Goal: Leave review/rating: Leave review/rating

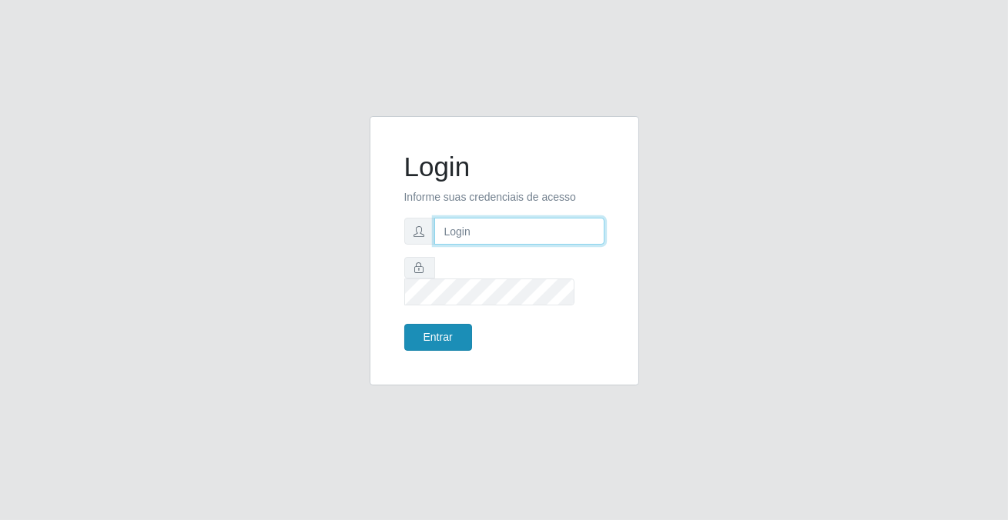
type input "[PERSON_NAME][EMAIL_ADDRESS][DOMAIN_NAME]"
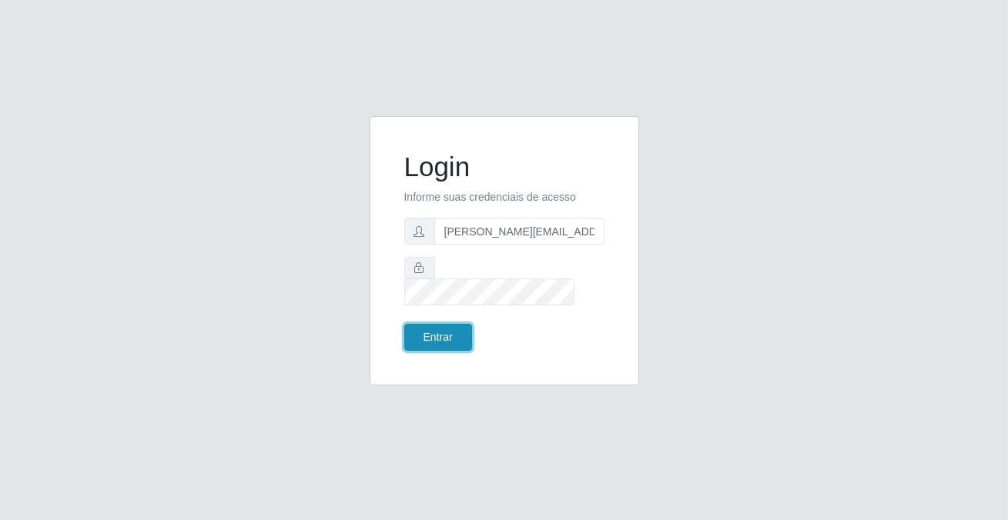
click at [435, 328] on button "Entrar" at bounding box center [438, 337] width 68 height 27
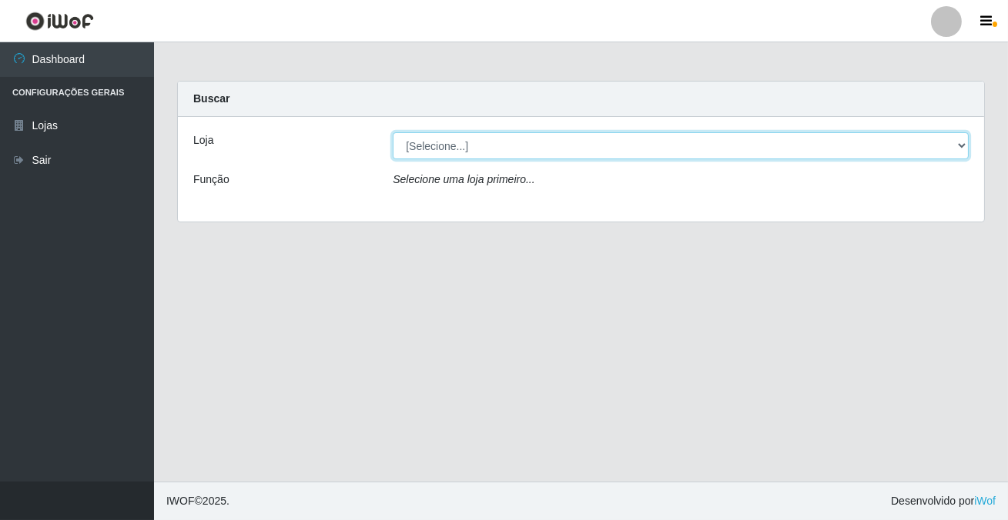
click at [440, 146] on select "[Selecione...] Rede Potiguar 2 - Macaíba" at bounding box center [681, 145] width 576 height 27
select select "101"
click at [393, 132] on select "[Selecione...] Rede Potiguar 2 - Macaíba" at bounding box center [681, 145] width 576 height 27
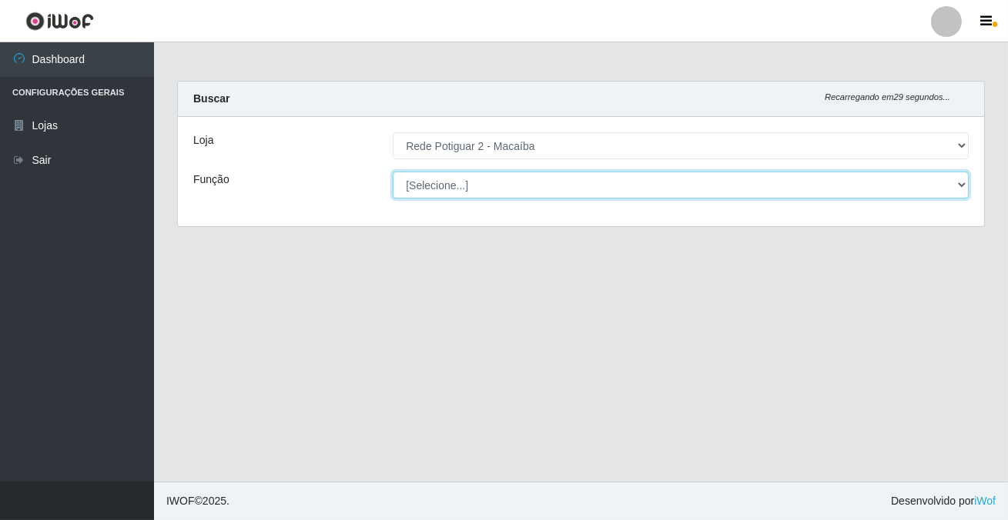
click at [447, 185] on select "[Selecione...] ASG ASG + ASG ++ Auxiliar de Estoque Balconista Embalador Reposi…" at bounding box center [681, 185] width 576 height 27
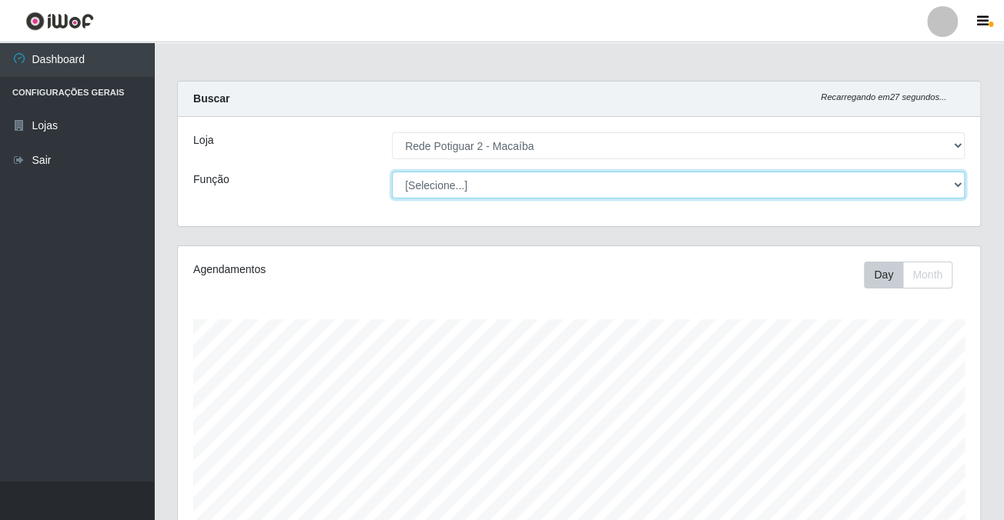
scroll to position [320, 802]
select select "1"
click at [392, 172] on select "[Selecione...] ASG ASG + ASG ++ Auxiliar de Estoque Balconista Embalador Reposi…" at bounding box center [678, 185] width 573 height 27
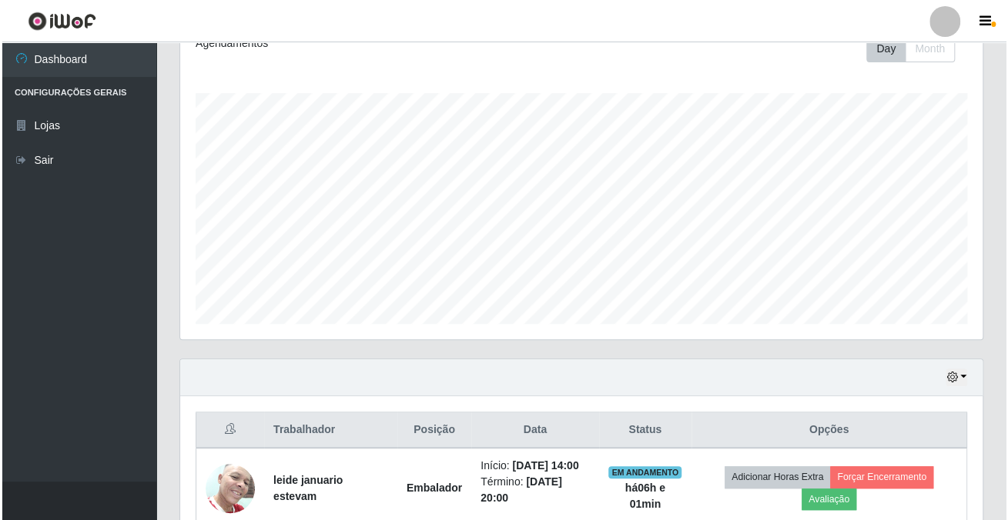
scroll to position [418, 0]
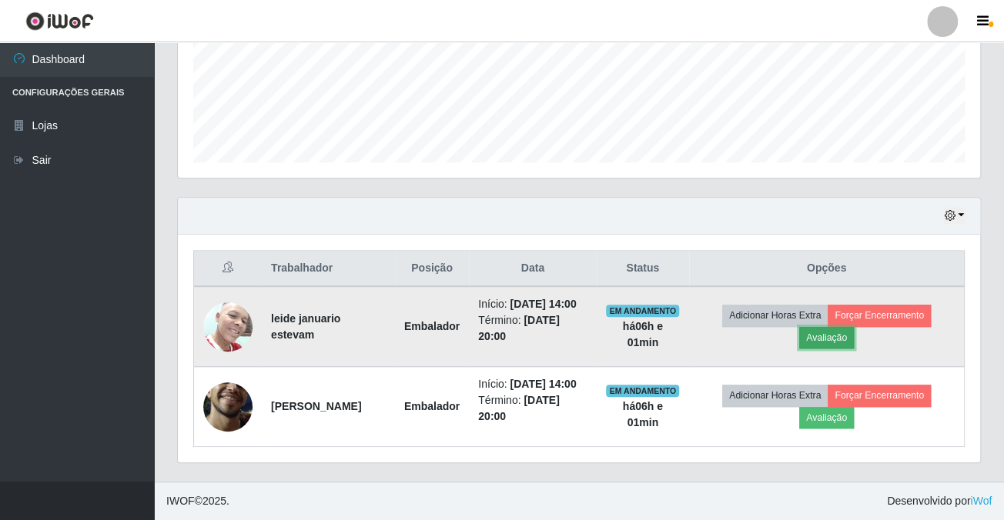
click at [842, 327] on button "Avaliação" at bounding box center [826, 338] width 55 height 22
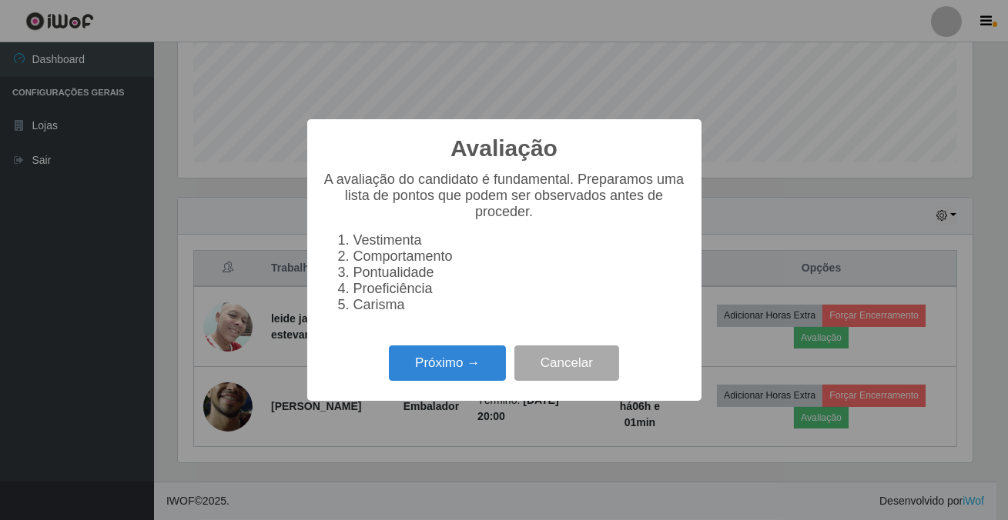
scroll to position [320, 794]
click at [462, 365] on button "Próximo →" at bounding box center [447, 364] width 117 height 36
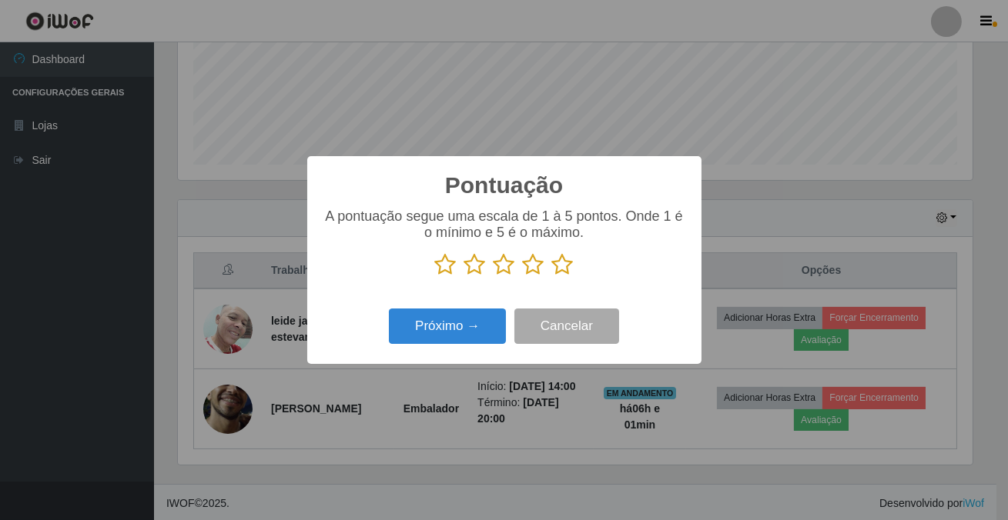
scroll to position [769651, 769175]
drag, startPoint x: 559, startPoint y: 269, endPoint x: 547, endPoint y: 276, distance: 13.5
click at [559, 269] on icon at bounding box center [563, 264] width 22 height 23
click at [552, 276] on input "radio" at bounding box center [552, 276] width 0 height 0
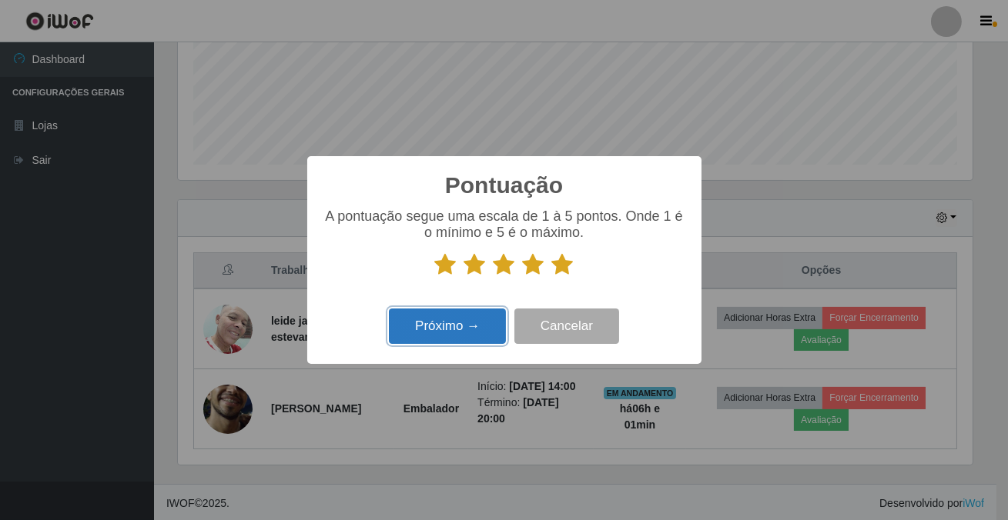
click at [485, 314] on button "Próximo →" at bounding box center [447, 327] width 117 height 36
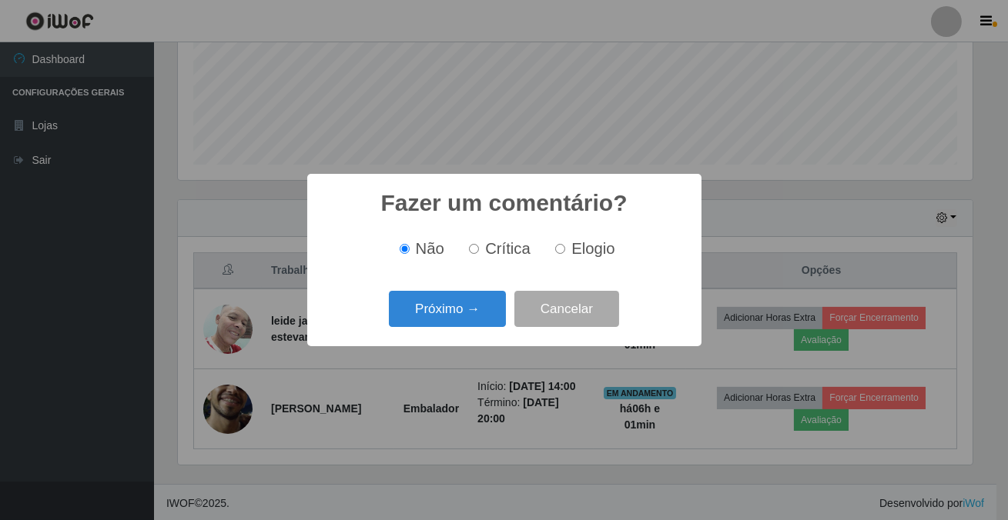
click at [485, 314] on button "Próximo →" at bounding box center [447, 309] width 117 height 36
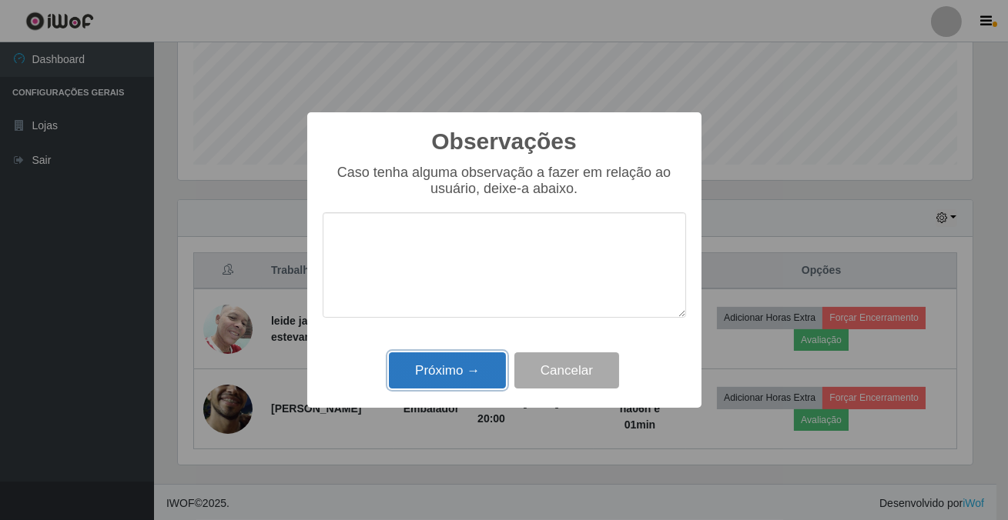
click at [473, 380] on button "Próximo →" at bounding box center [447, 371] width 117 height 36
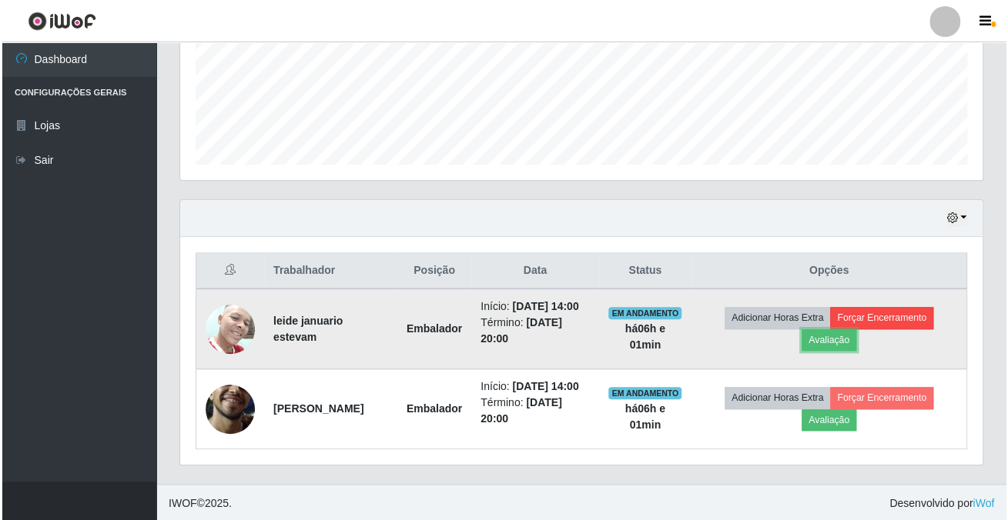
scroll to position [320, 802]
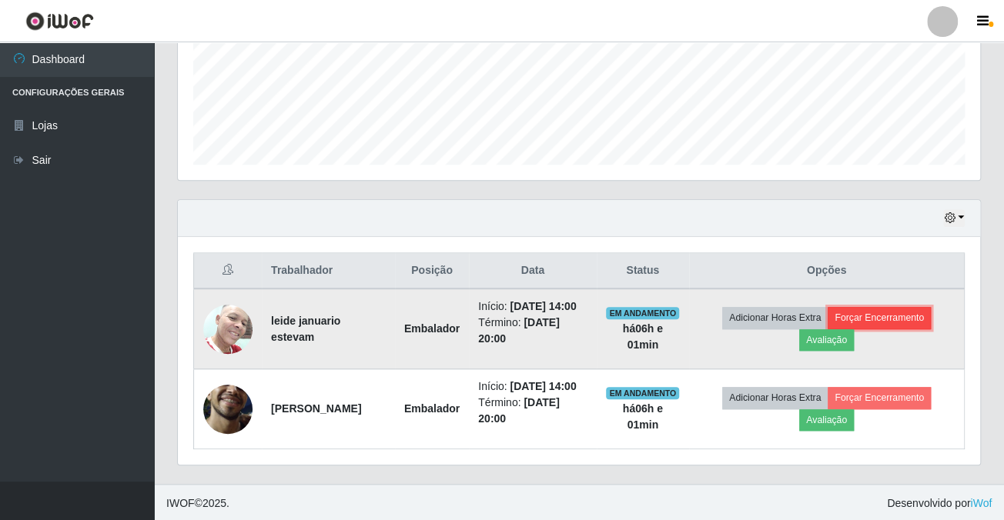
click at [862, 328] on button "Forçar Encerramento" at bounding box center [879, 318] width 103 height 22
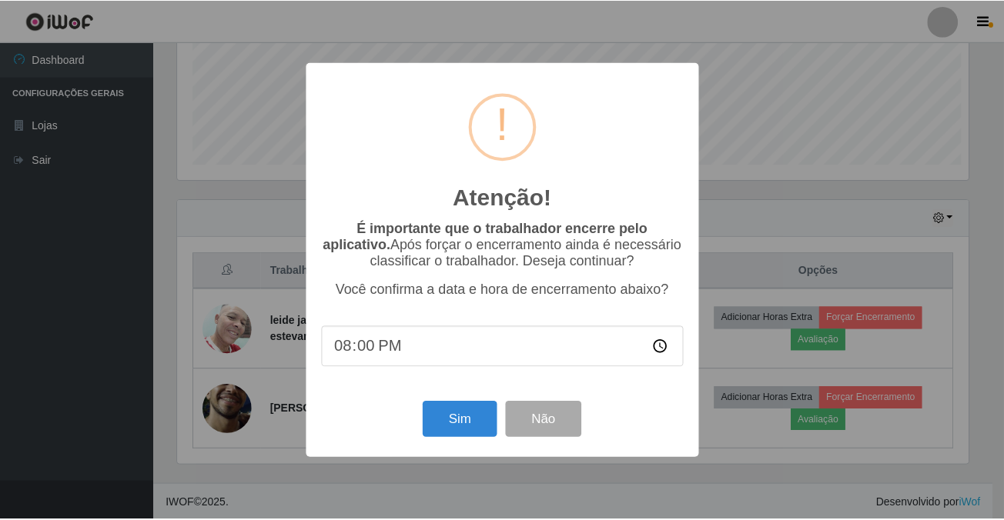
scroll to position [320, 794]
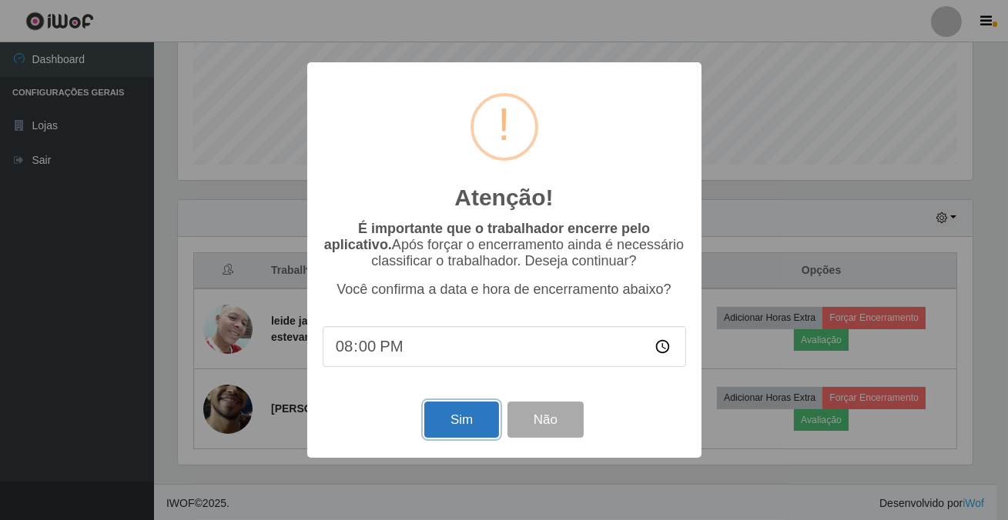
click at [470, 415] on button "Sim" at bounding box center [461, 420] width 75 height 36
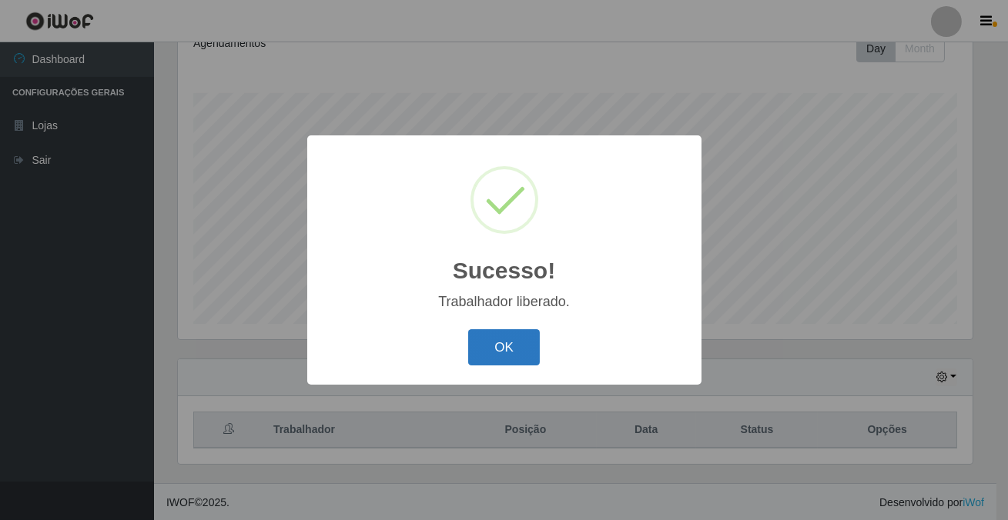
click at [517, 351] on button "OK" at bounding box center [504, 348] width 72 height 36
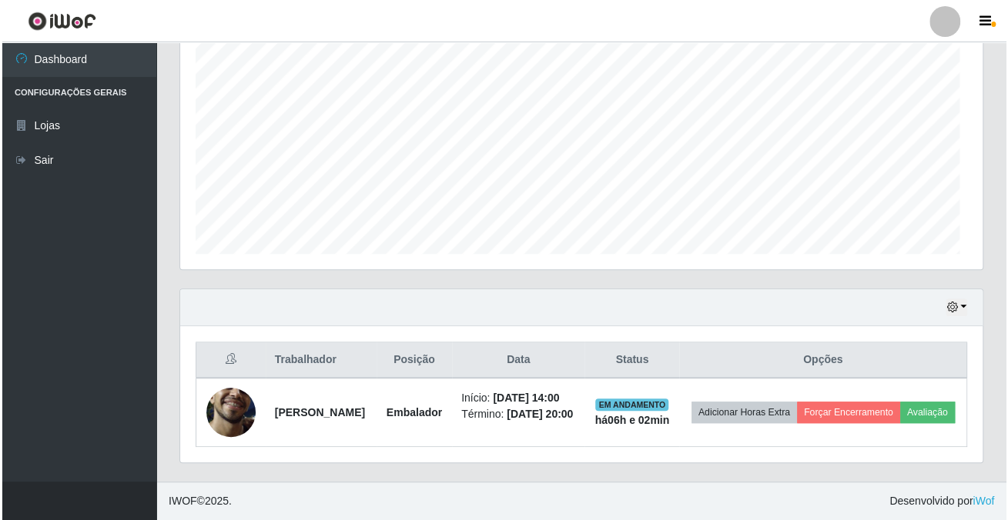
scroll to position [320, 802]
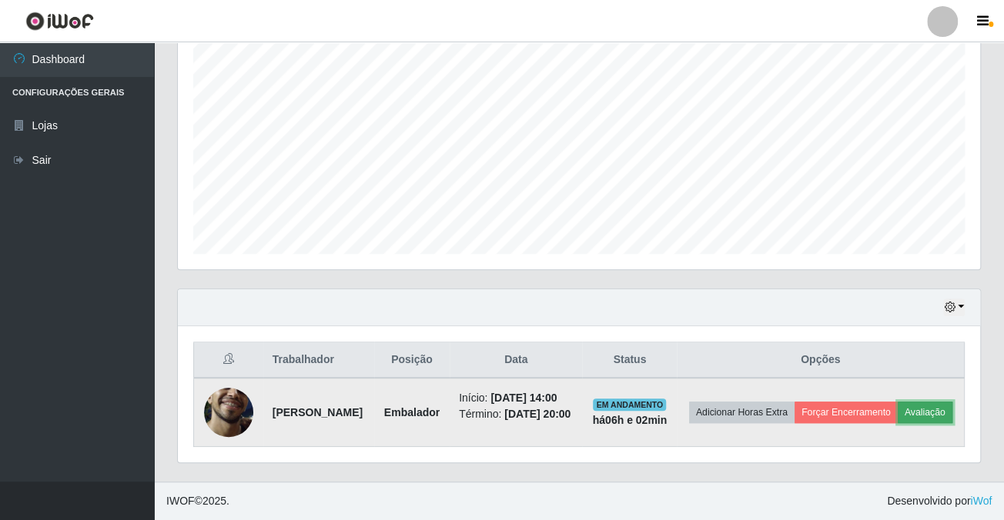
click at [898, 414] on button "Avaliação" at bounding box center [925, 413] width 55 height 22
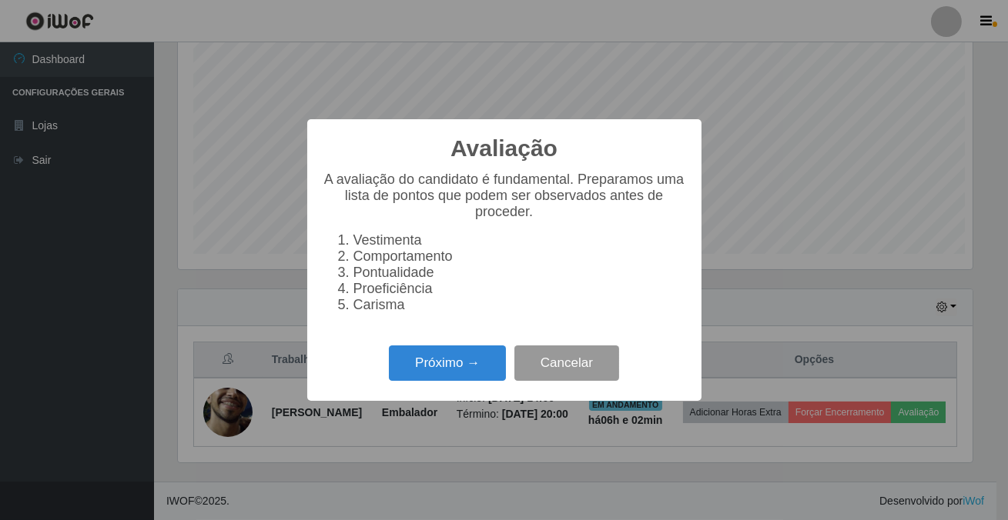
scroll to position [320, 794]
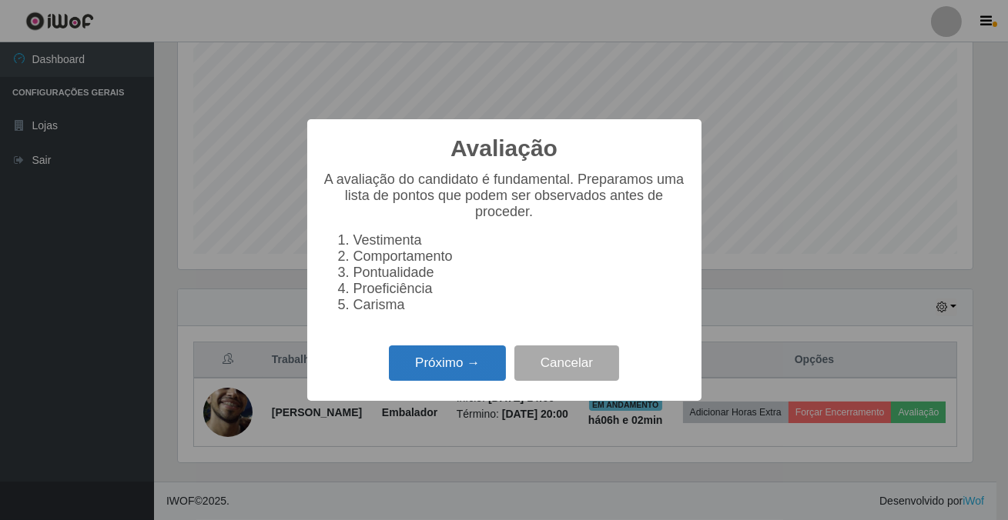
click at [477, 368] on button "Próximo →" at bounding box center [447, 364] width 117 height 36
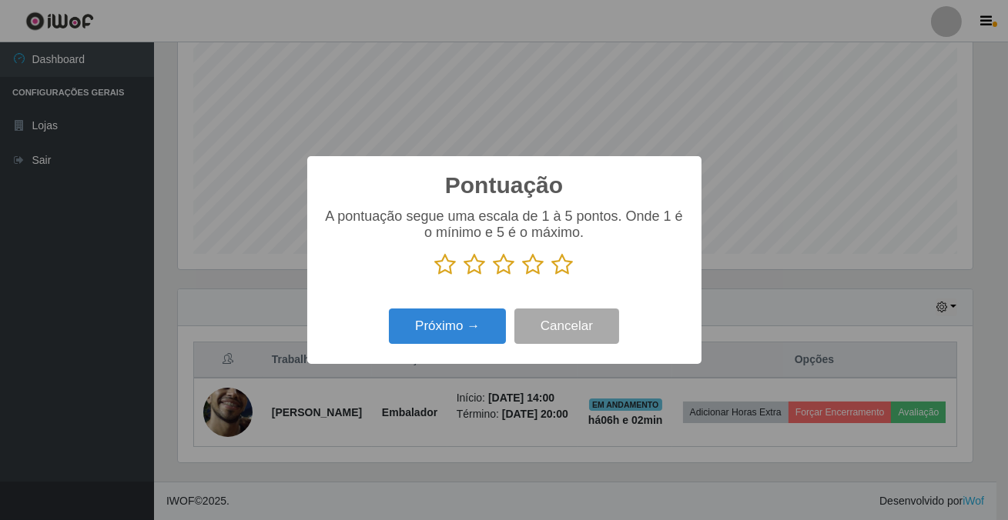
click at [571, 269] on icon at bounding box center [563, 264] width 22 height 23
click at [552, 276] on input "radio" at bounding box center [552, 276] width 0 height 0
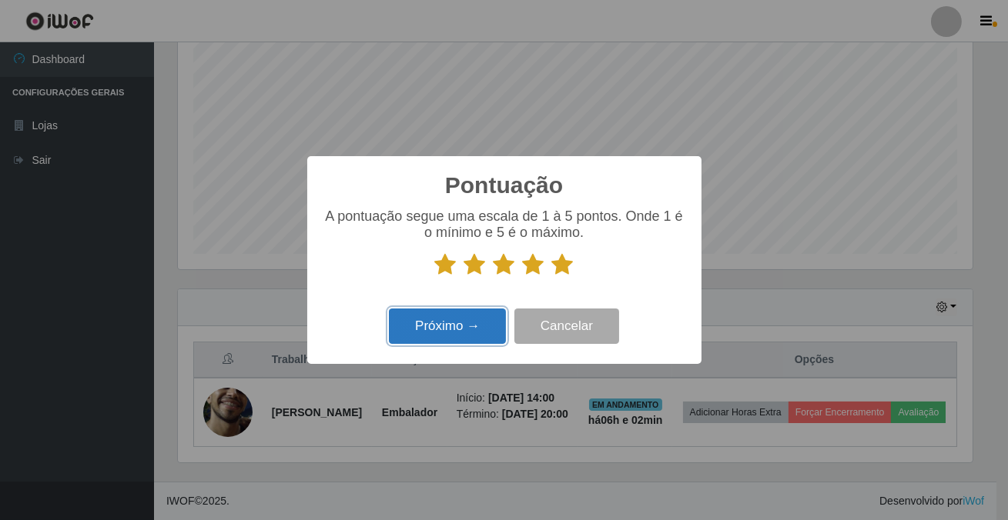
click at [477, 327] on button "Próximo →" at bounding box center [447, 327] width 117 height 36
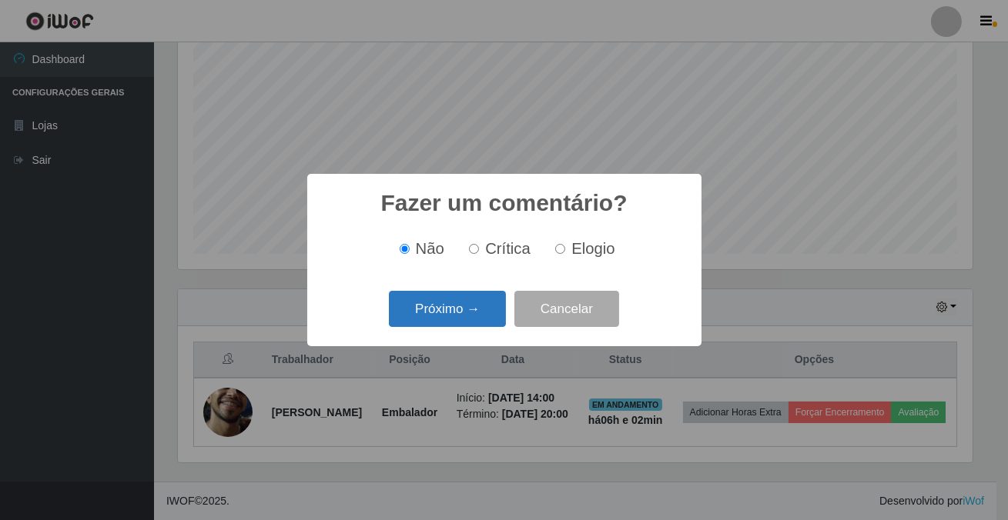
click at [477, 322] on button "Próximo →" at bounding box center [447, 309] width 117 height 36
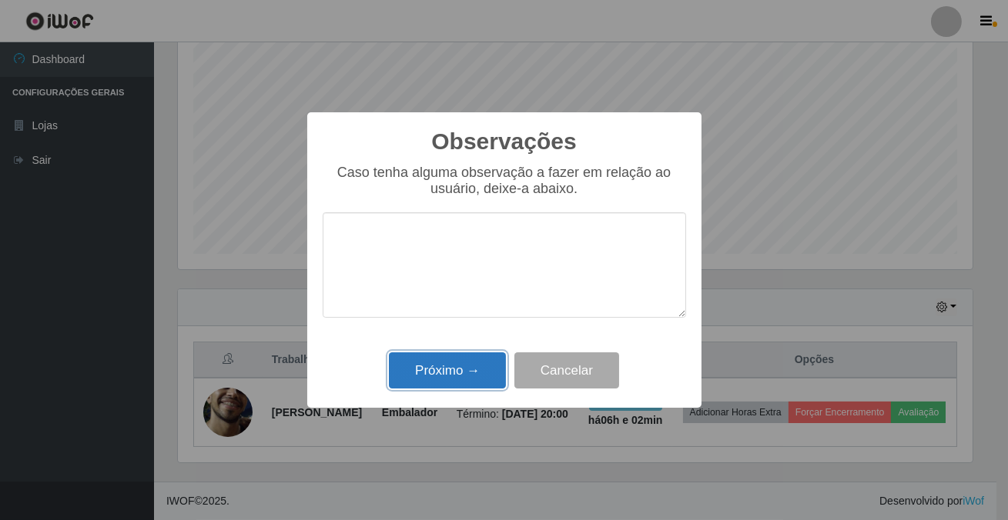
click at [472, 389] on button "Próximo →" at bounding box center [447, 371] width 117 height 36
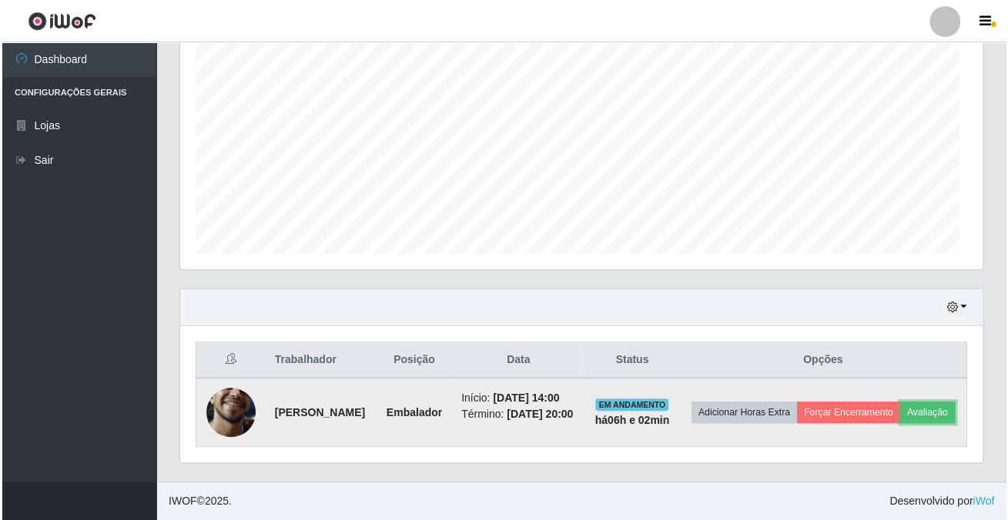
scroll to position [320, 802]
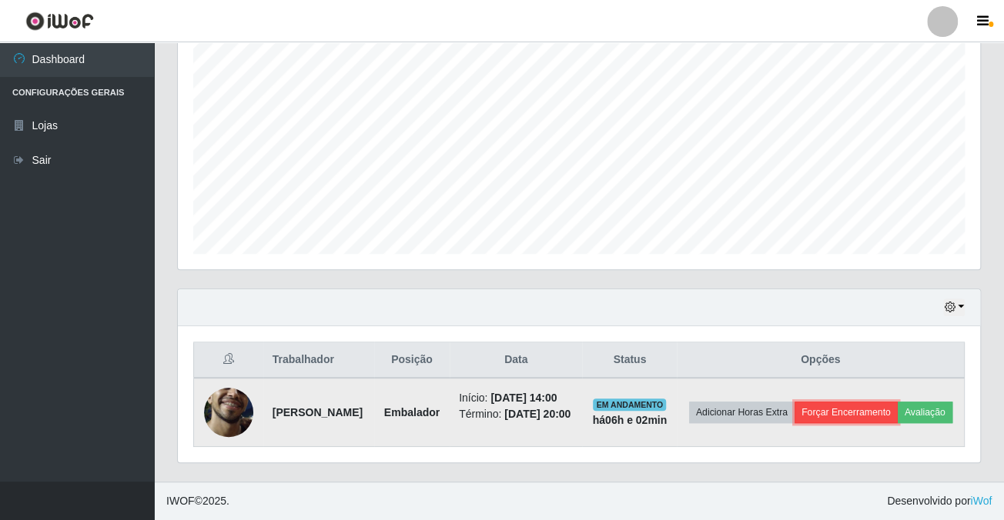
click at [870, 407] on button "Forçar Encerramento" at bounding box center [846, 413] width 103 height 22
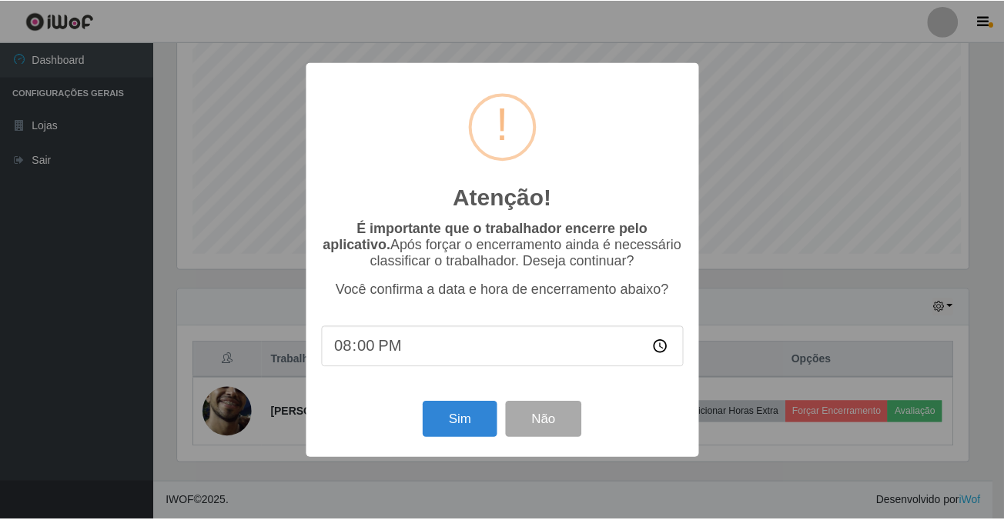
scroll to position [320, 794]
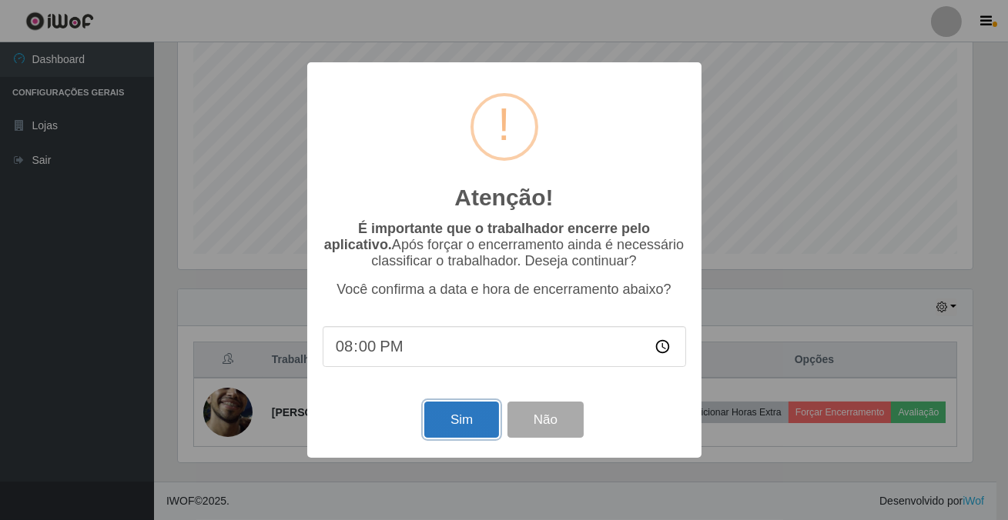
click at [470, 415] on button "Sim" at bounding box center [461, 420] width 75 height 36
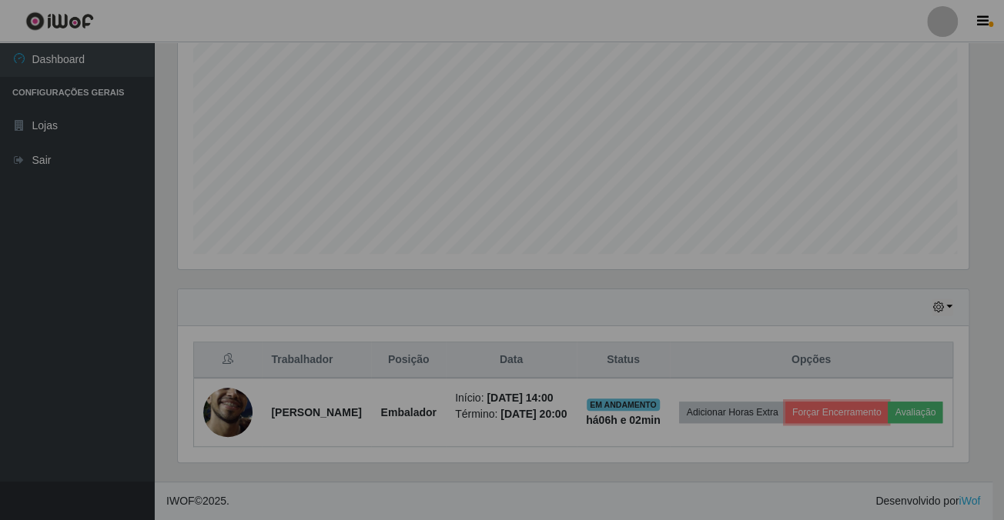
scroll to position [0, 0]
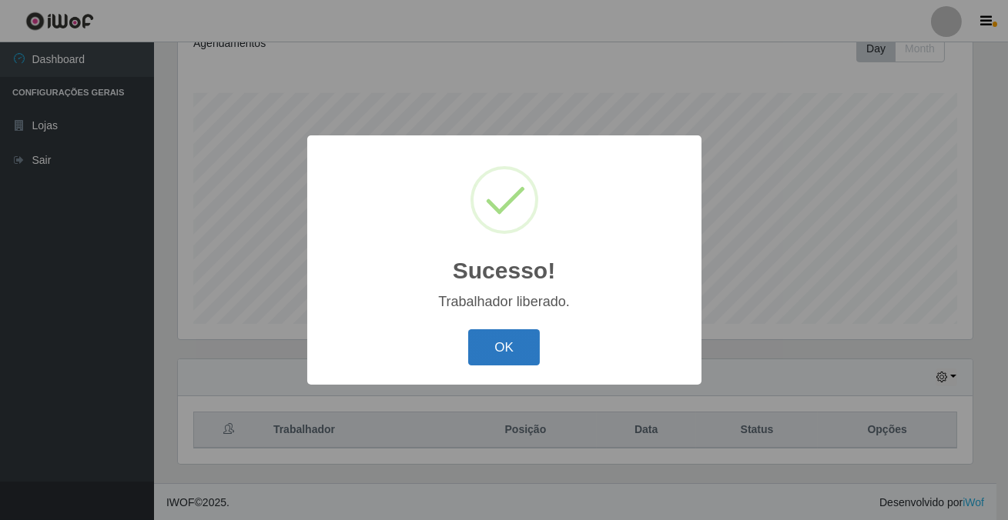
click at [527, 332] on button "OK" at bounding box center [504, 348] width 72 height 36
